Goal: Information Seeking & Learning: Learn about a topic

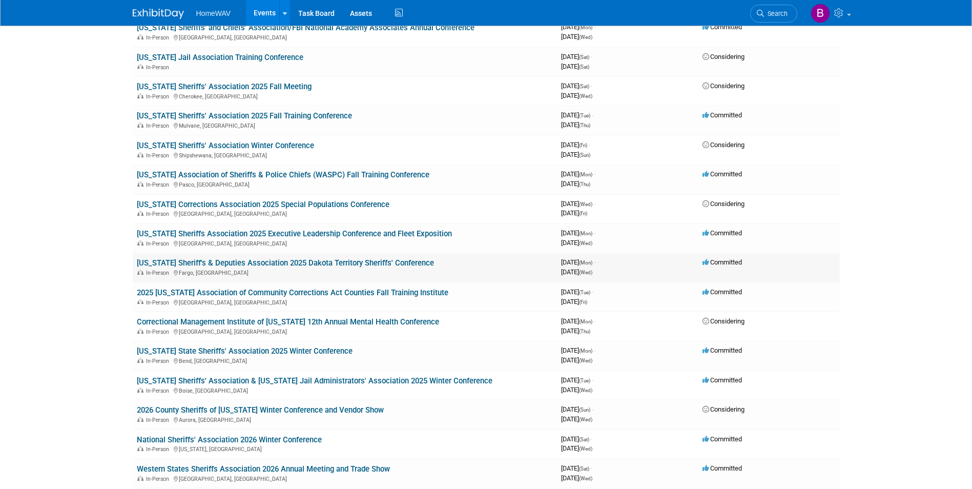
scroll to position [614, 0]
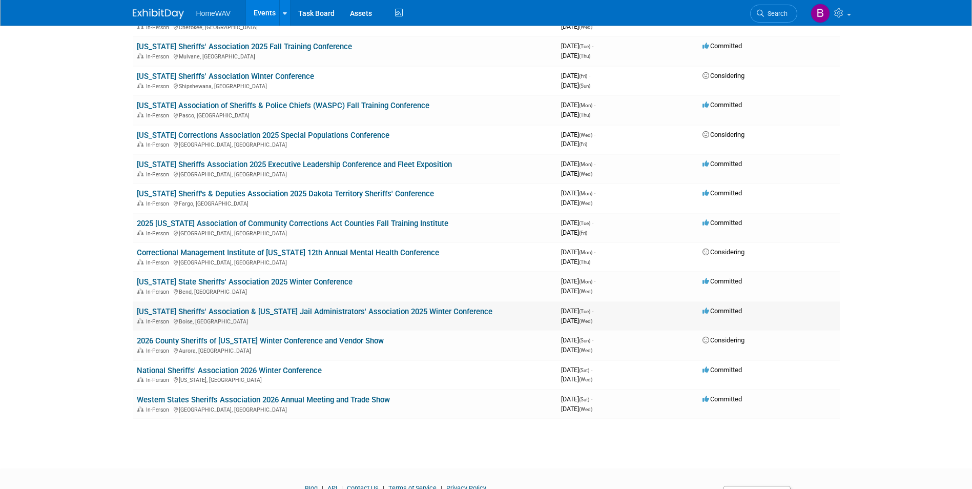
click at [238, 313] on link "[US_STATE] Sheriffs' Association & [US_STATE] Jail Administrators' Association …" at bounding box center [315, 311] width 356 height 9
click at [248, 282] on link "[US_STATE] State Sheriffs' Association 2025 Winter Conference" at bounding box center [245, 281] width 216 height 9
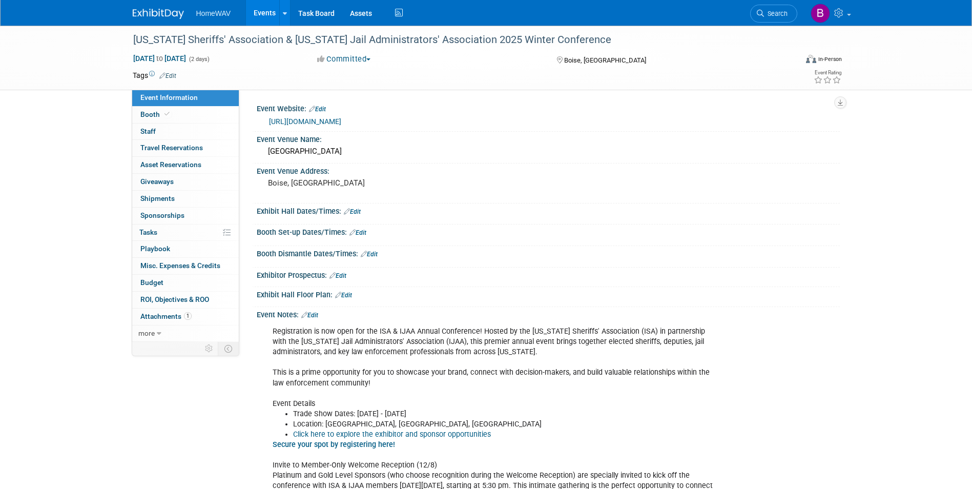
click at [320, 123] on link "[URL][DOMAIN_NAME]" at bounding box center [305, 121] width 72 height 8
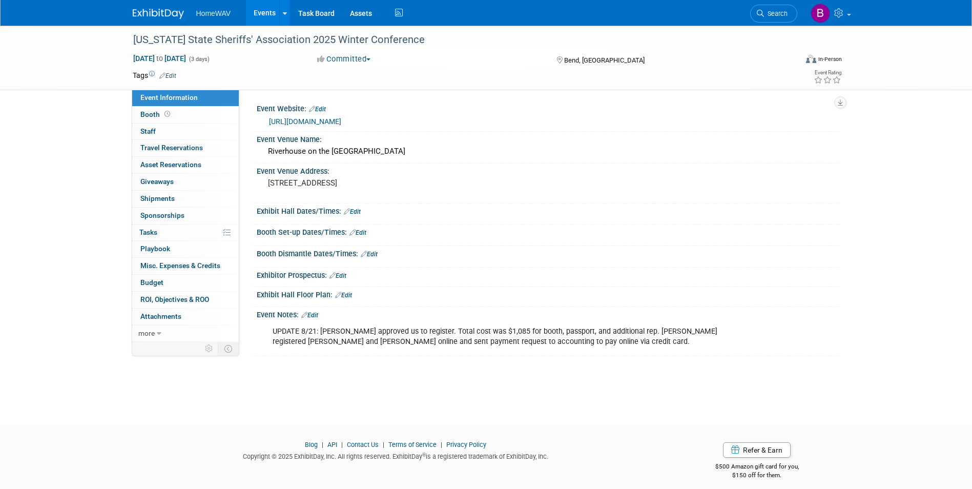
click at [341, 122] on link "[URL][DOMAIN_NAME]" at bounding box center [305, 121] width 72 height 8
